Goal: Obtain resource: Obtain resource

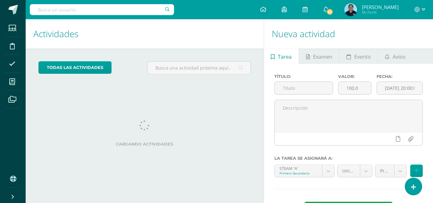
click at [237, 31] on h1 "Actividades" at bounding box center [144, 33] width 223 height 29
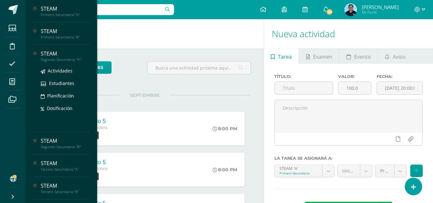
click at [56, 52] on div "STEAM" at bounding box center [65, 53] width 49 height 7
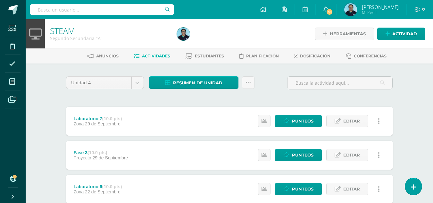
click at [214, 35] on div at bounding box center [239, 33] width 130 height 29
click at [218, 34] on div at bounding box center [239, 33] width 130 height 29
click at [248, 83] on icon at bounding box center [248, 82] width 5 height 5
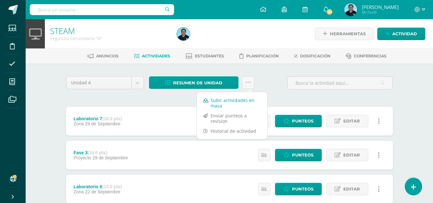
click at [219, 102] on link "Subir actividades en masa" at bounding box center [232, 102] width 71 height 15
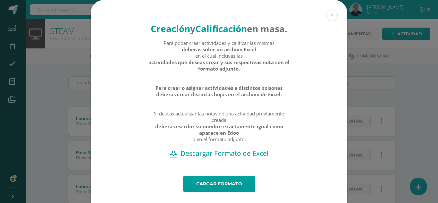
click at [194, 158] on h2 "Descargar Formato de Excel" at bounding box center [219, 153] width 234 height 9
click at [330, 15] on button at bounding box center [332, 16] width 12 height 12
